Goal: Information Seeking & Learning: Learn about a topic

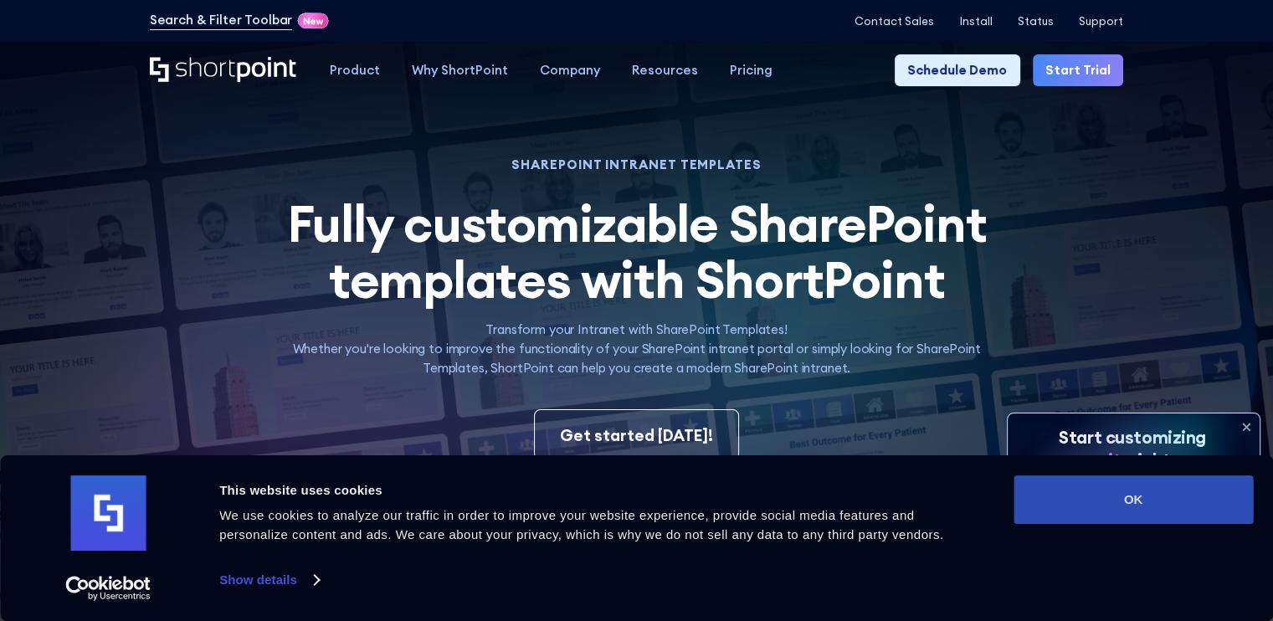
click at [1102, 503] on button "OK" at bounding box center [1133, 500] width 239 height 49
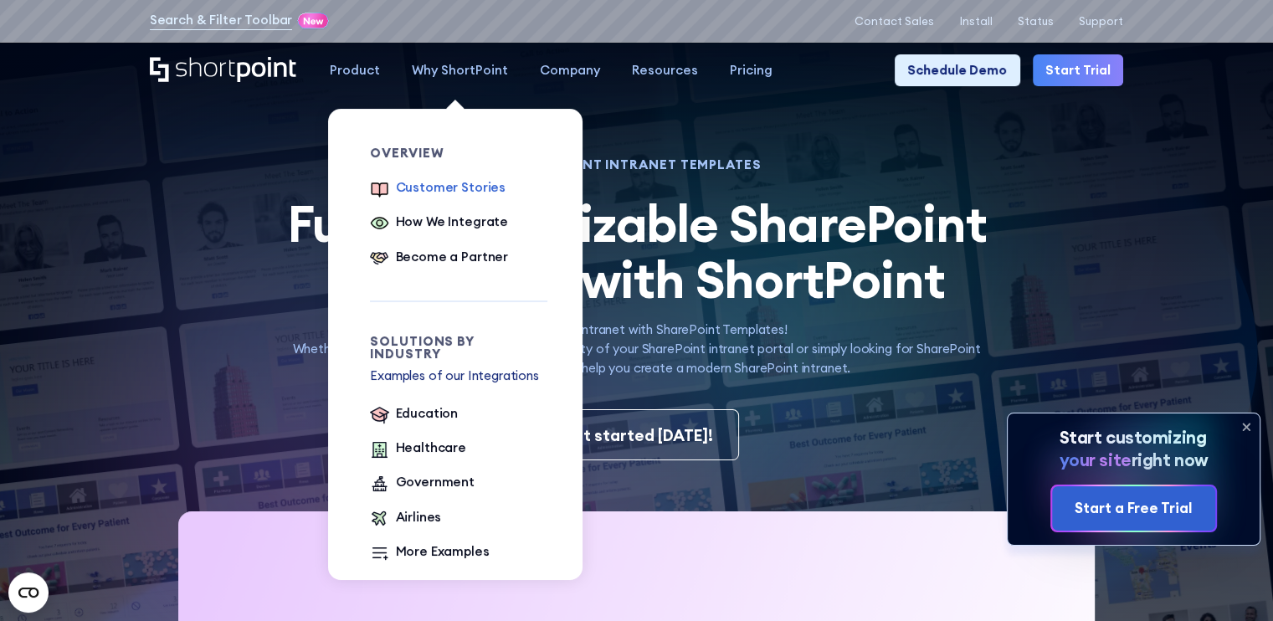
click at [455, 190] on div "Customer Stories" at bounding box center [451, 187] width 111 height 19
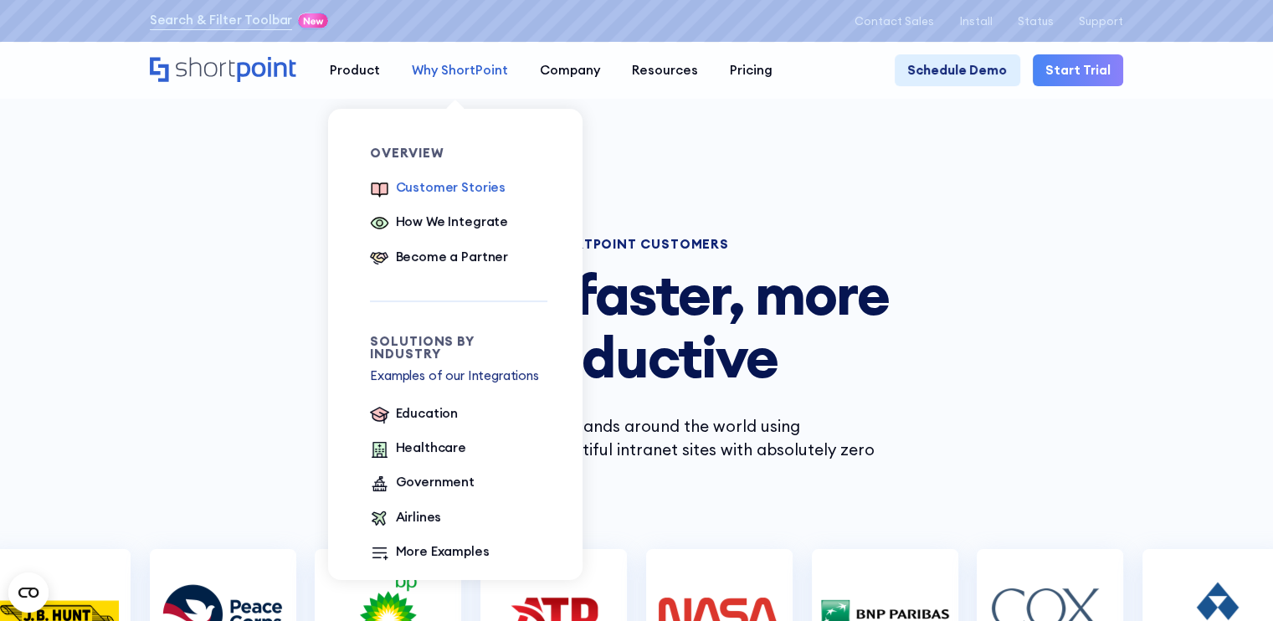
click at [455, 74] on div "Why ShortPoint" at bounding box center [460, 70] width 96 height 19
click at [433, 229] on div "How We Integrate" at bounding box center [452, 222] width 113 height 19
